Goal: Information Seeking & Learning: Check status

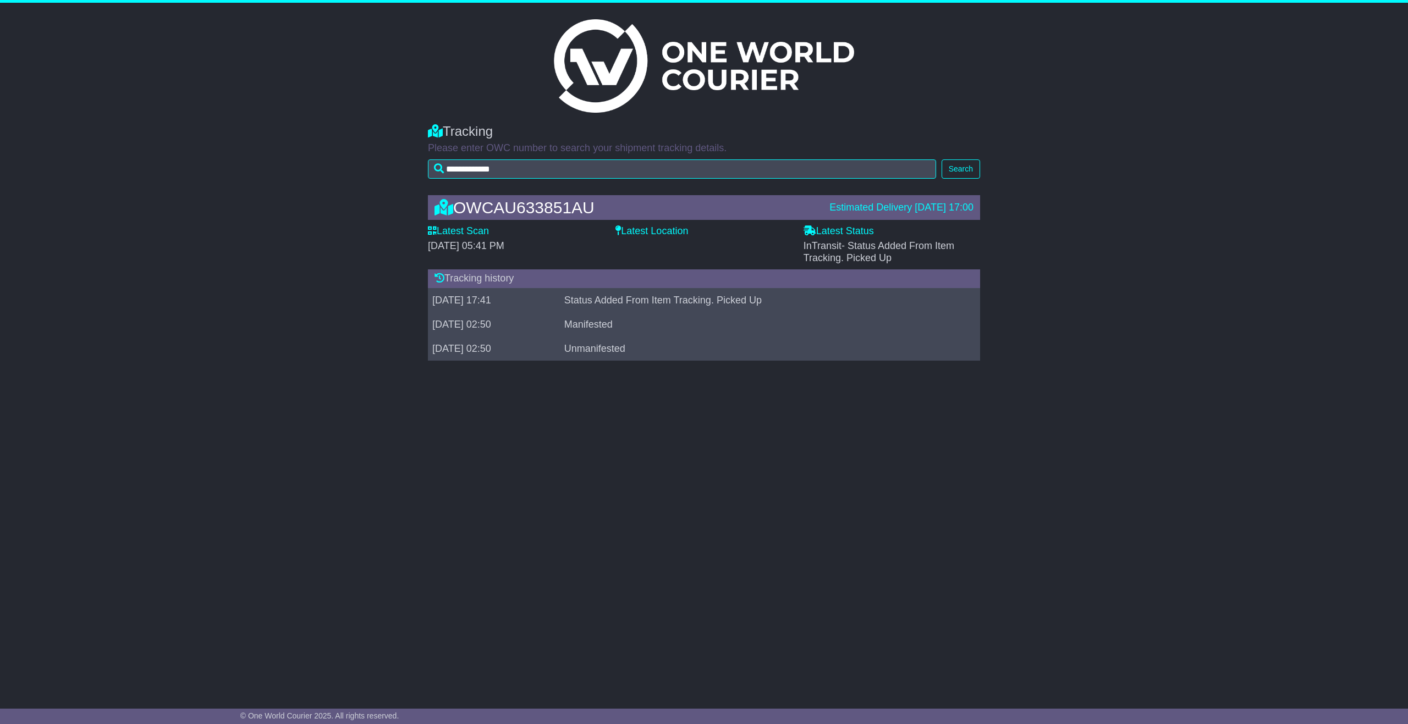
click at [639, 227] on label "Latest Location" at bounding box center [651, 231] width 73 height 12
drag, startPoint x: 908, startPoint y: 257, endPoint x: 805, endPoint y: 241, distance: 104.5
click at [805, 241] on div "InTransit - Status Added From Item Tracking. Picked Up" at bounding box center [891, 252] width 176 height 24
click at [877, 250] on span "- Status Added From Item Tracking. Picked Up" at bounding box center [878, 251] width 151 height 23
click at [637, 233] on label "Latest Location" at bounding box center [651, 231] width 73 height 12
